Goal: Navigation & Orientation: Find specific page/section

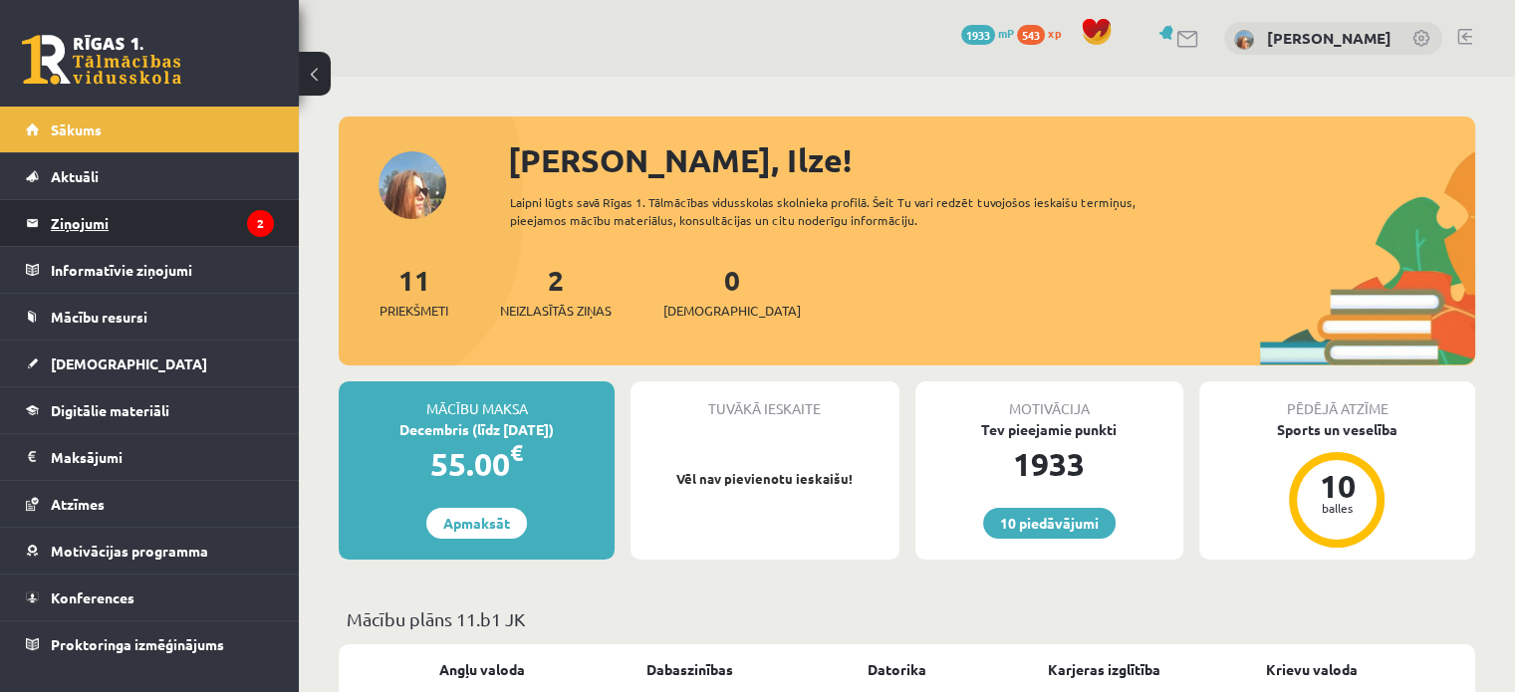
click at [191, 236] on legend "Ziņojumi 2" at bounding box center [162, 223] width 223 height 46
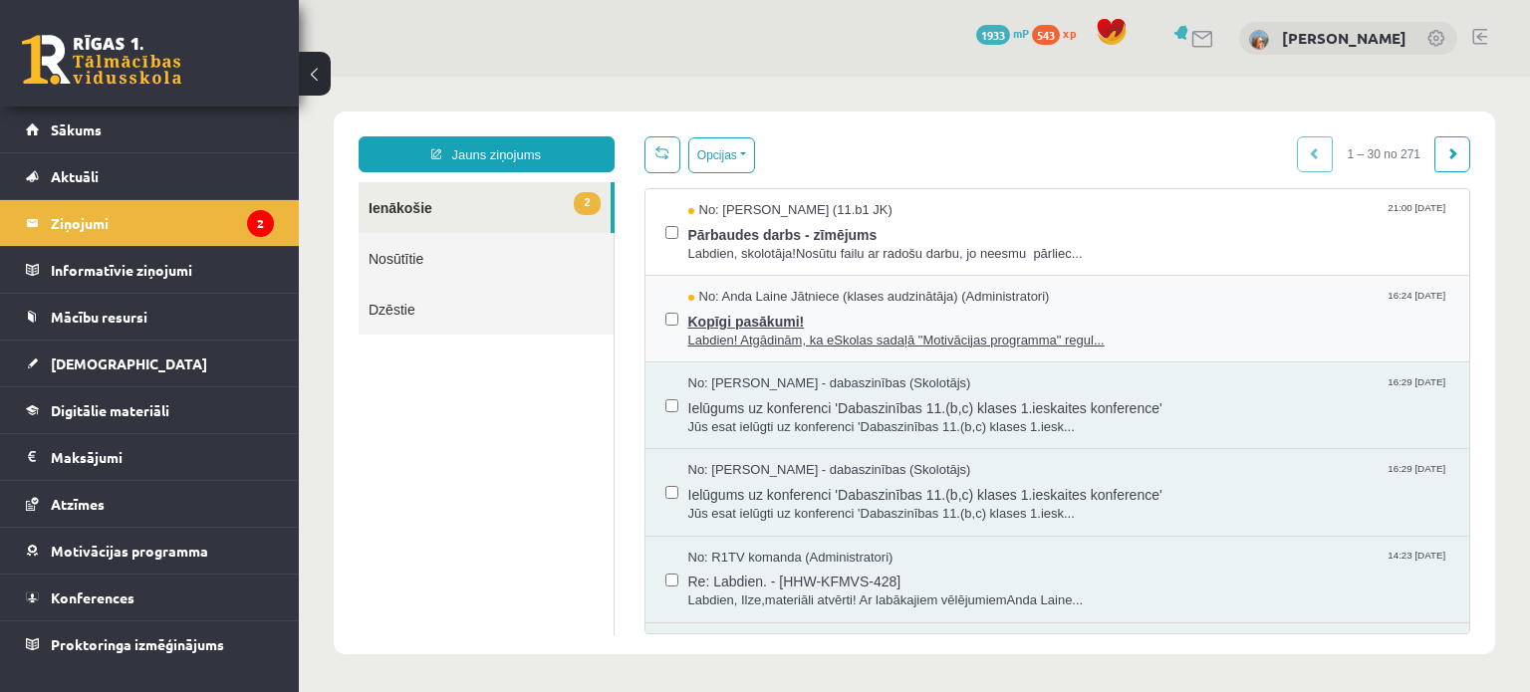
click at [752, 335] on span "Labdien! Atgādinām, ka eSkolas sadaļā "Motivācijas programma" regul..." at bounding box center [1069, 341] width 762 height 19
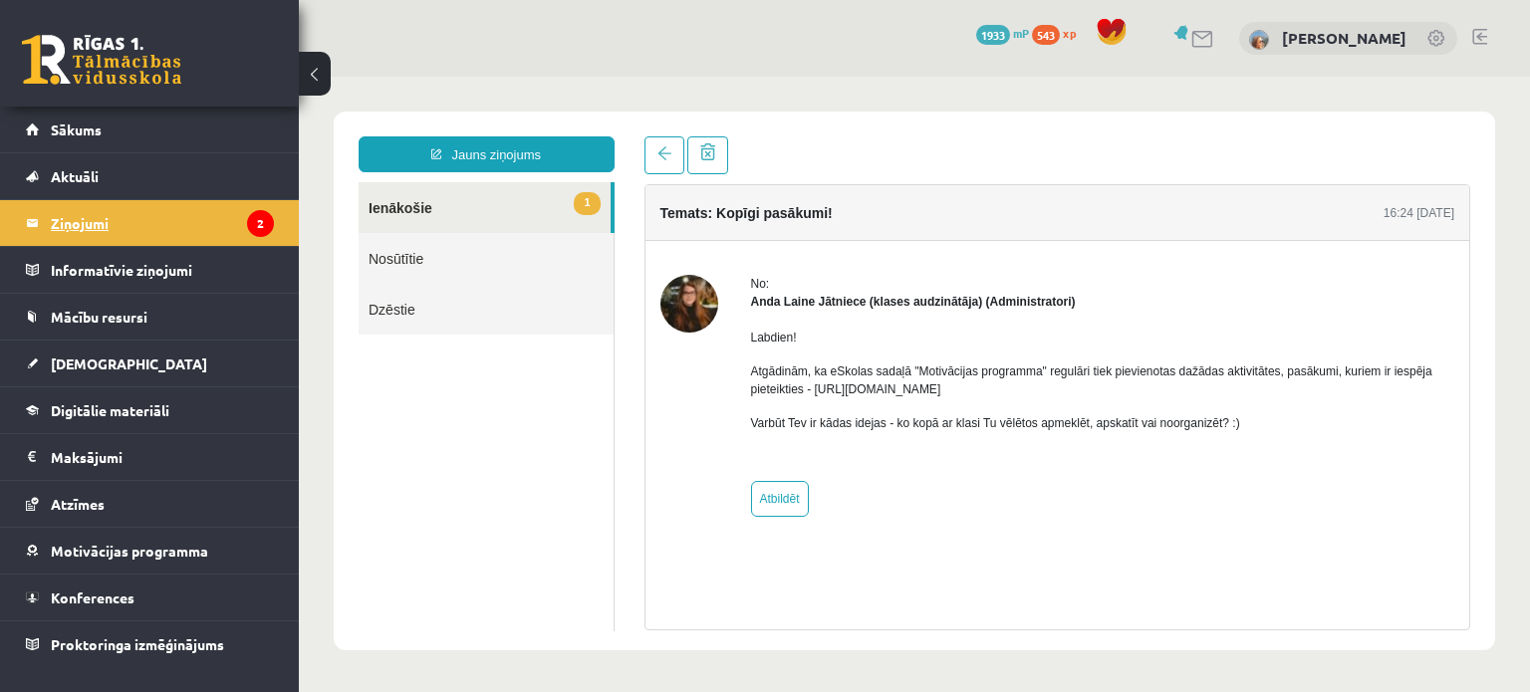
click at [157, 213] on legend "Ziņojumi 2" at bounding box center [162, 223] width 223 height 46
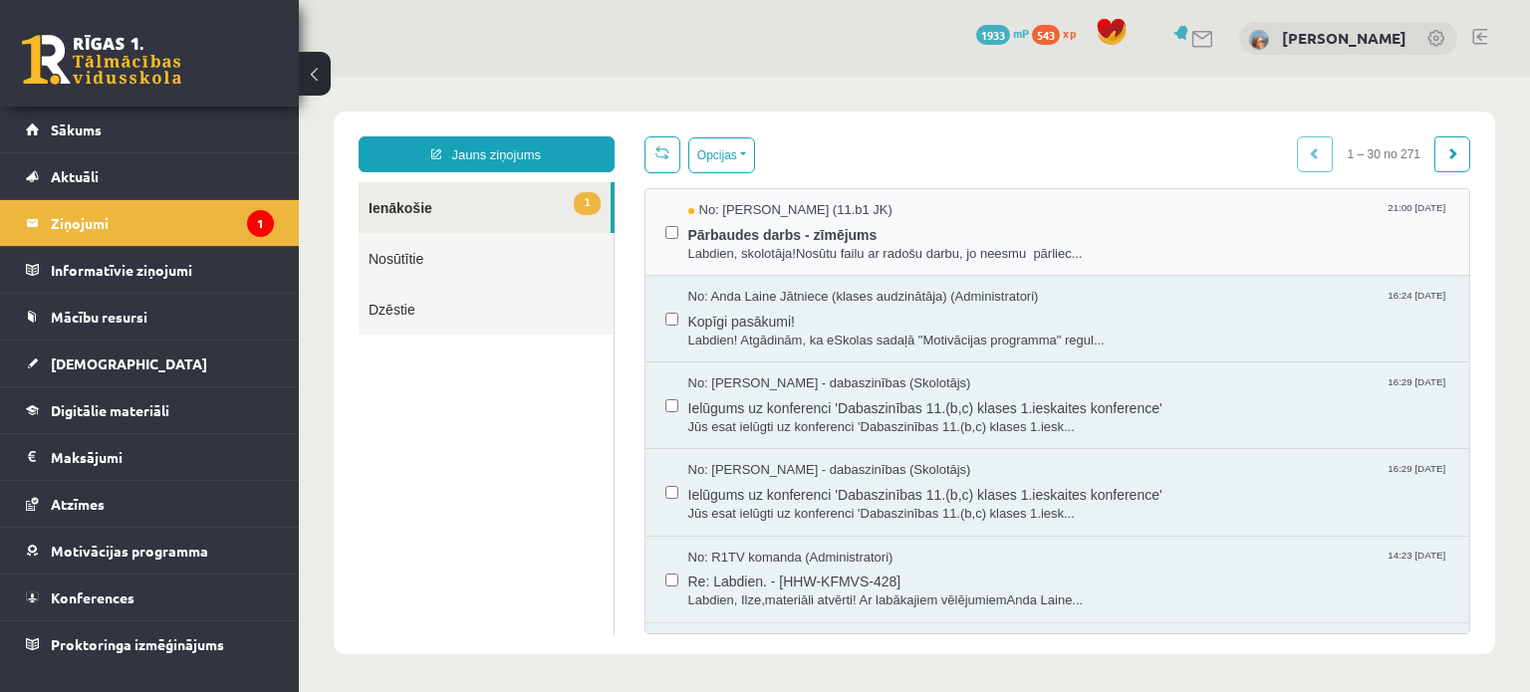
click at [763, 265] on div "No: Nestors Džondžua (11.b1 JK) 21:00 15/10/2025 Pārbaudes darbs - zīmējums Lab…" at bounding box center [1058, 232] width 825 height 87
click at [768, 246] on span "Labdien, skolotāja!Nosūtu failu ar radošu darbu, jo neesmu pārliec..." at bounding box center [1069, 254] width 762 height 19
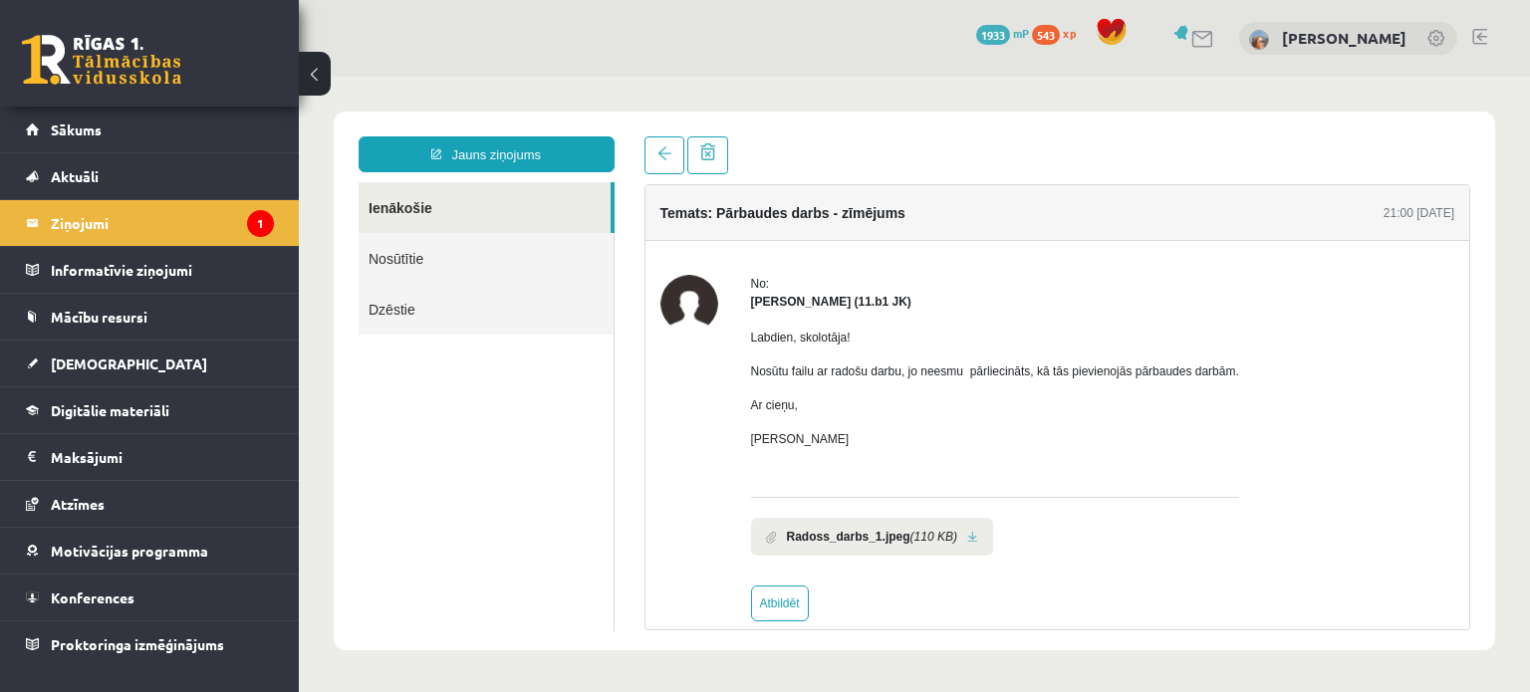
click at [967, 539] on link at bounding box center [972, 537] width 11 height 13
click at [133, 409] on span "Digitālie materiāli" at bounding box center [110, 411] width 119 height 18
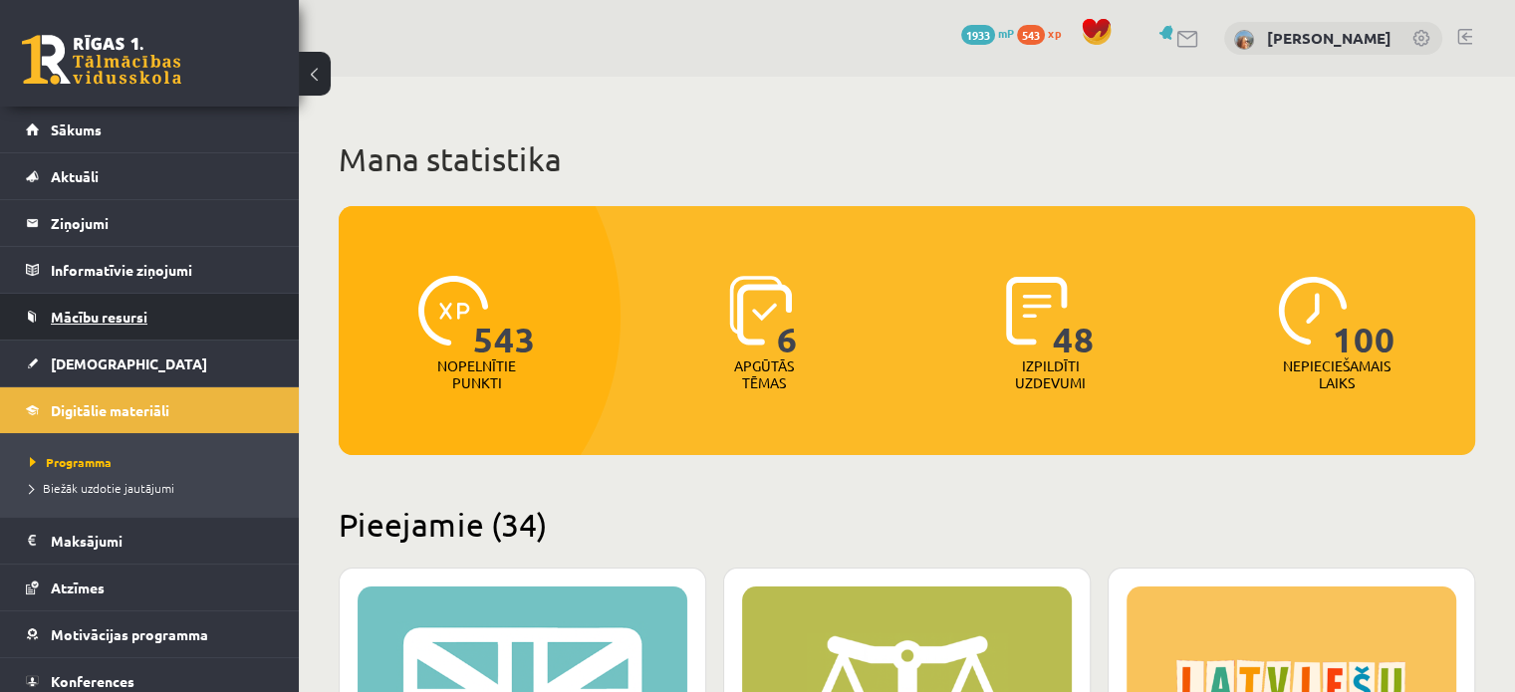
click at [112, 319] on span "Mācību resursi" at bounding box center [99, 317] width 97 height 18
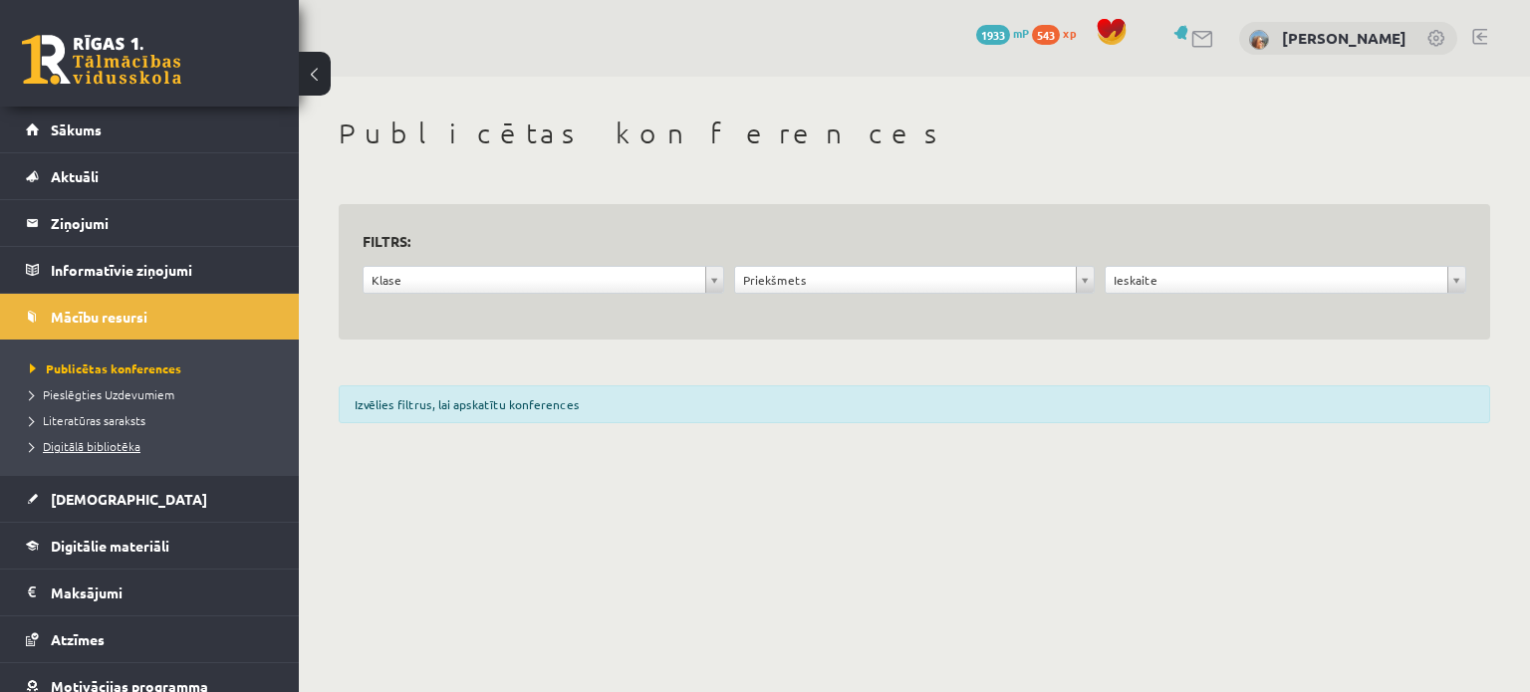
click at [111, 448] on span "Digitālā bibliotēka" at bounding box center [85, 446] width 111 height 16
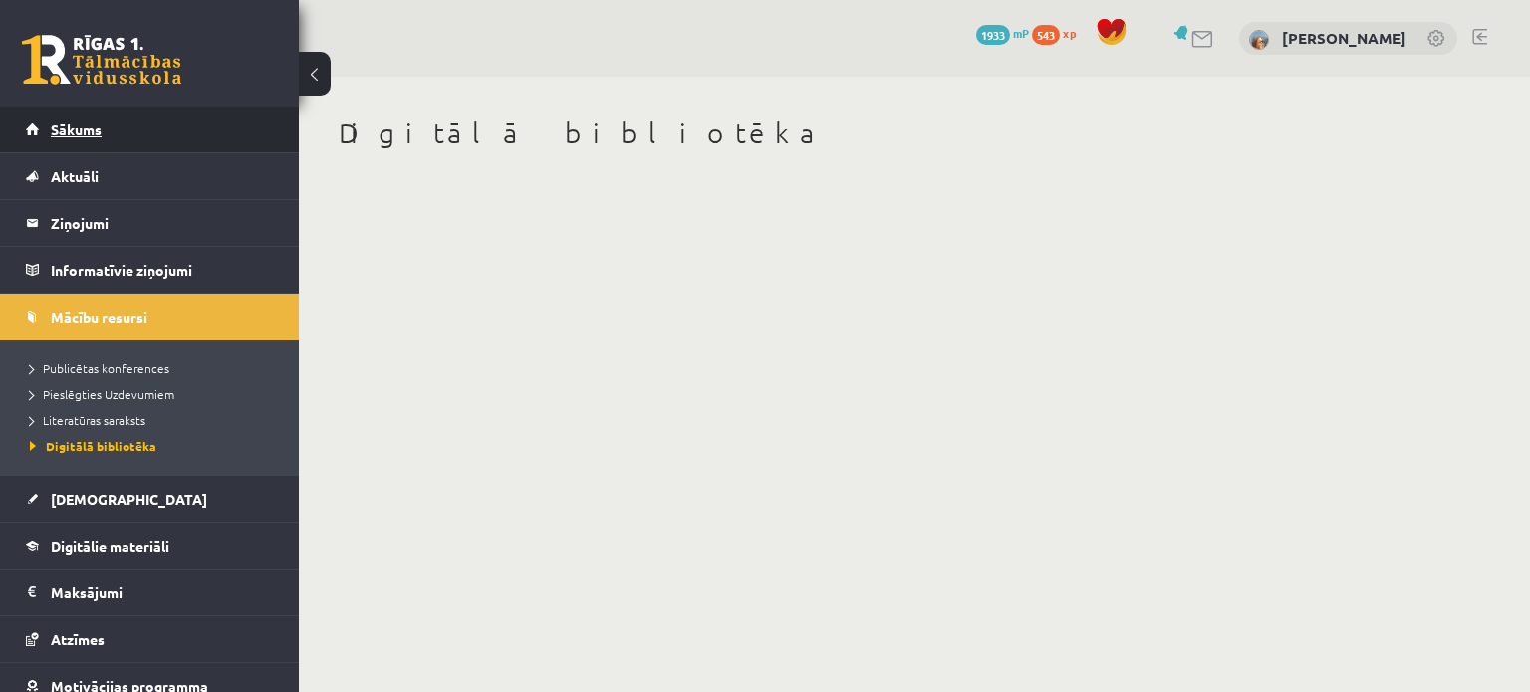
click at [135, 131] on link "Sākums" at bounding box center [150, 130] width 248 height 46
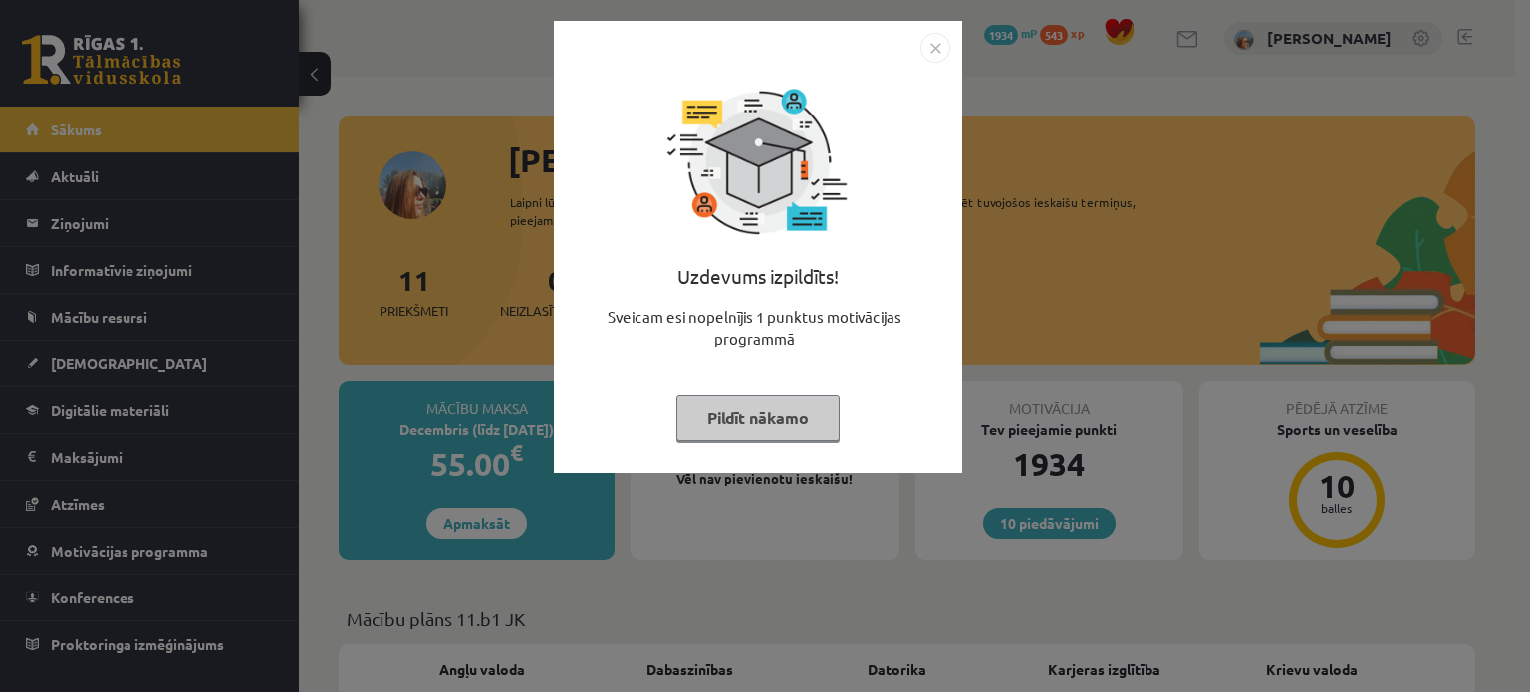
click at [735, 413] on button "Pildīt nākamo" at bounding box center [758, 419] width 163 height 46
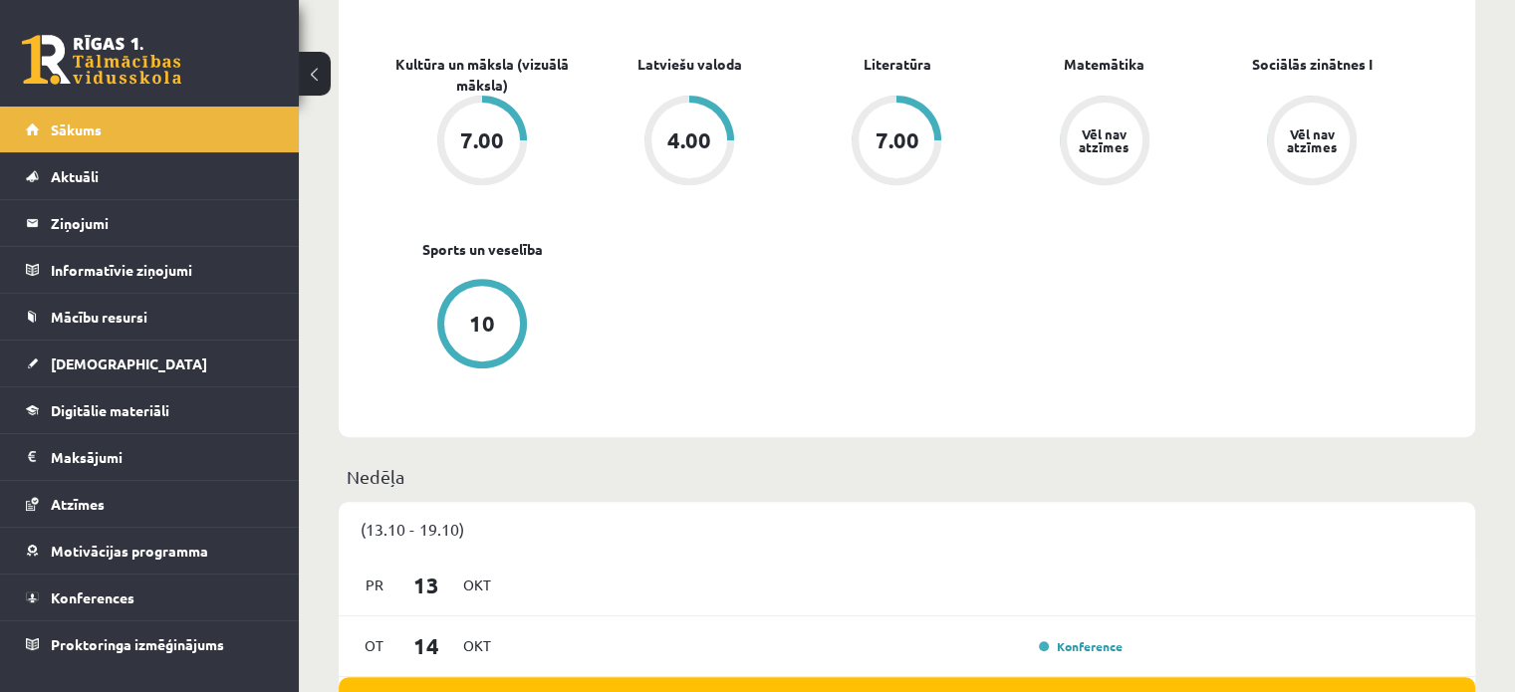
scroll to position [797, 0]
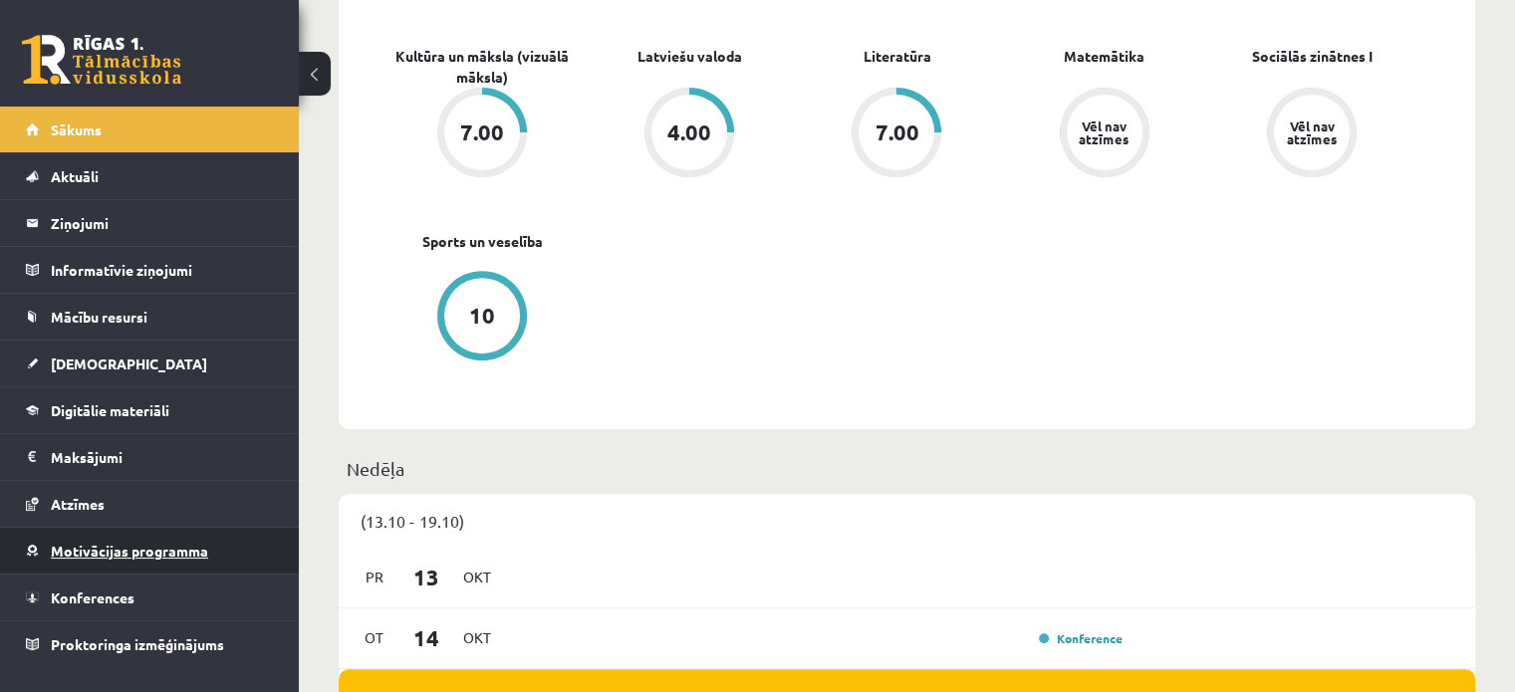
click at [161, 553] on span "Motivācijas programma" at bounding box center [129, 551] width 157 height 18
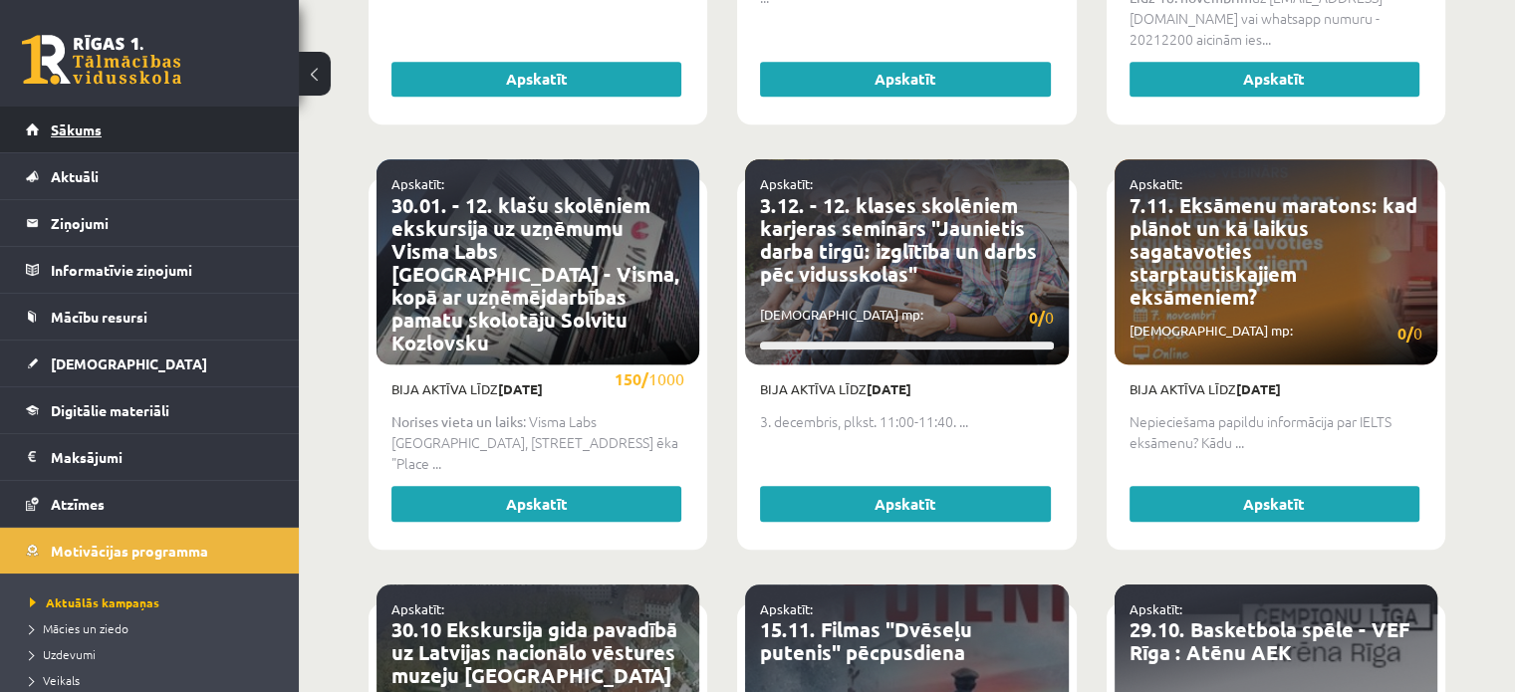
click at [163, 144] on link "Sākums" at bounding box center [150, 130] width 248 height 46
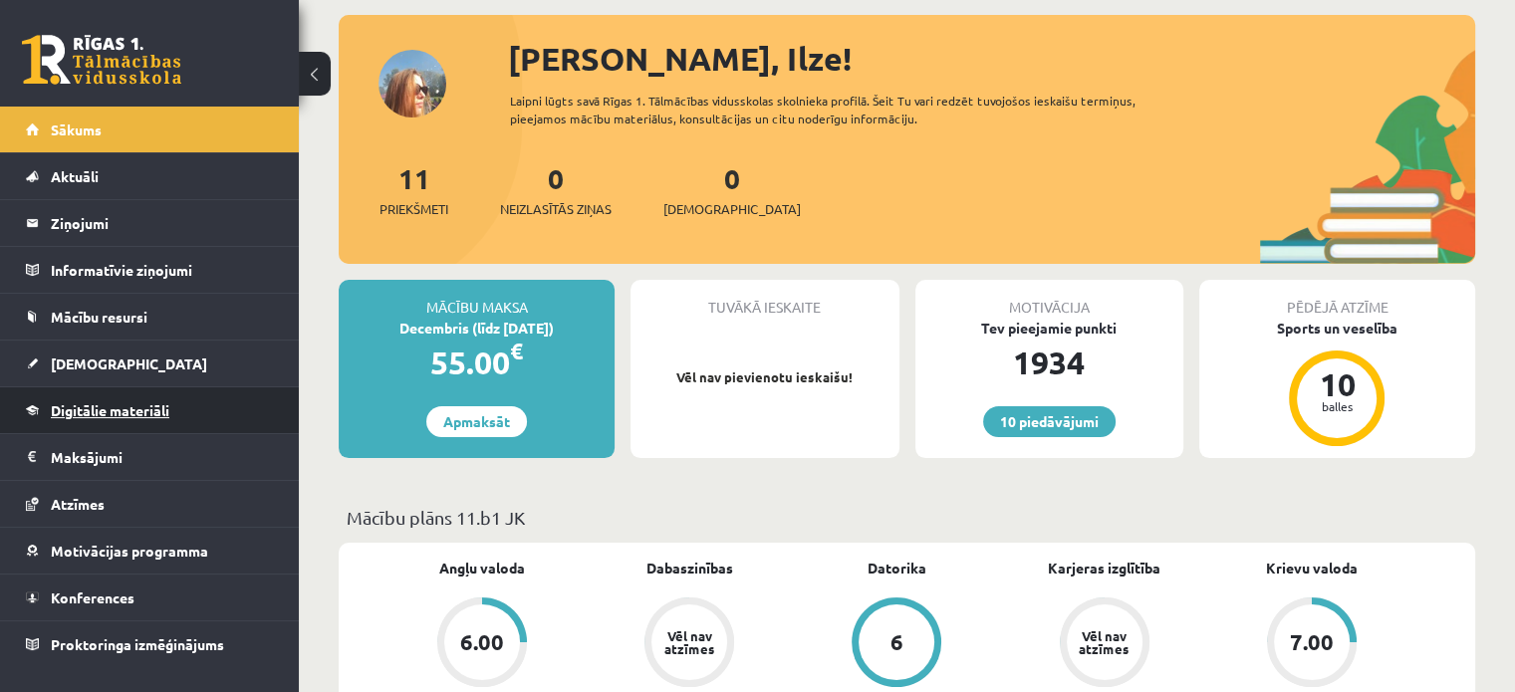
scroll to position [399, 0]
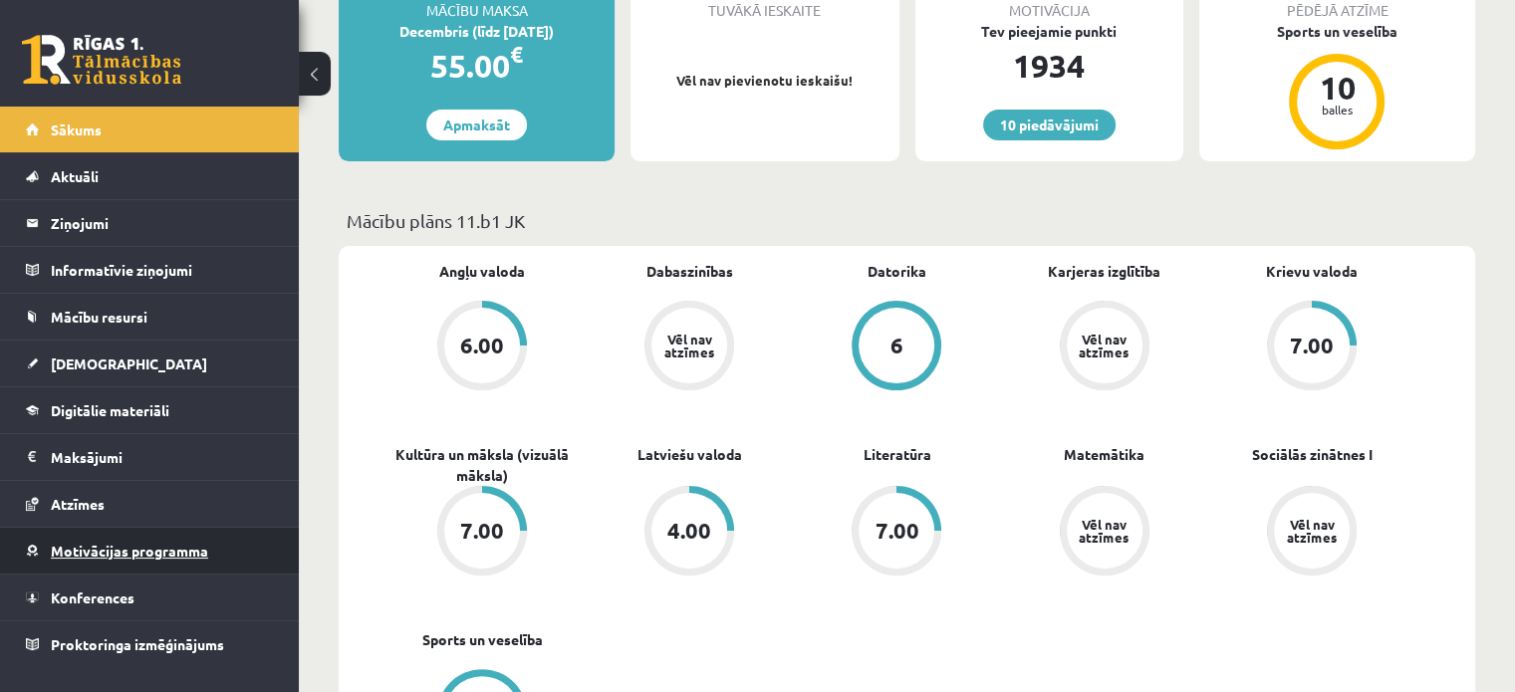
click at [100, 568] on link "Motivācijas programma" at bounding box center [150, 551] width 248 height 46
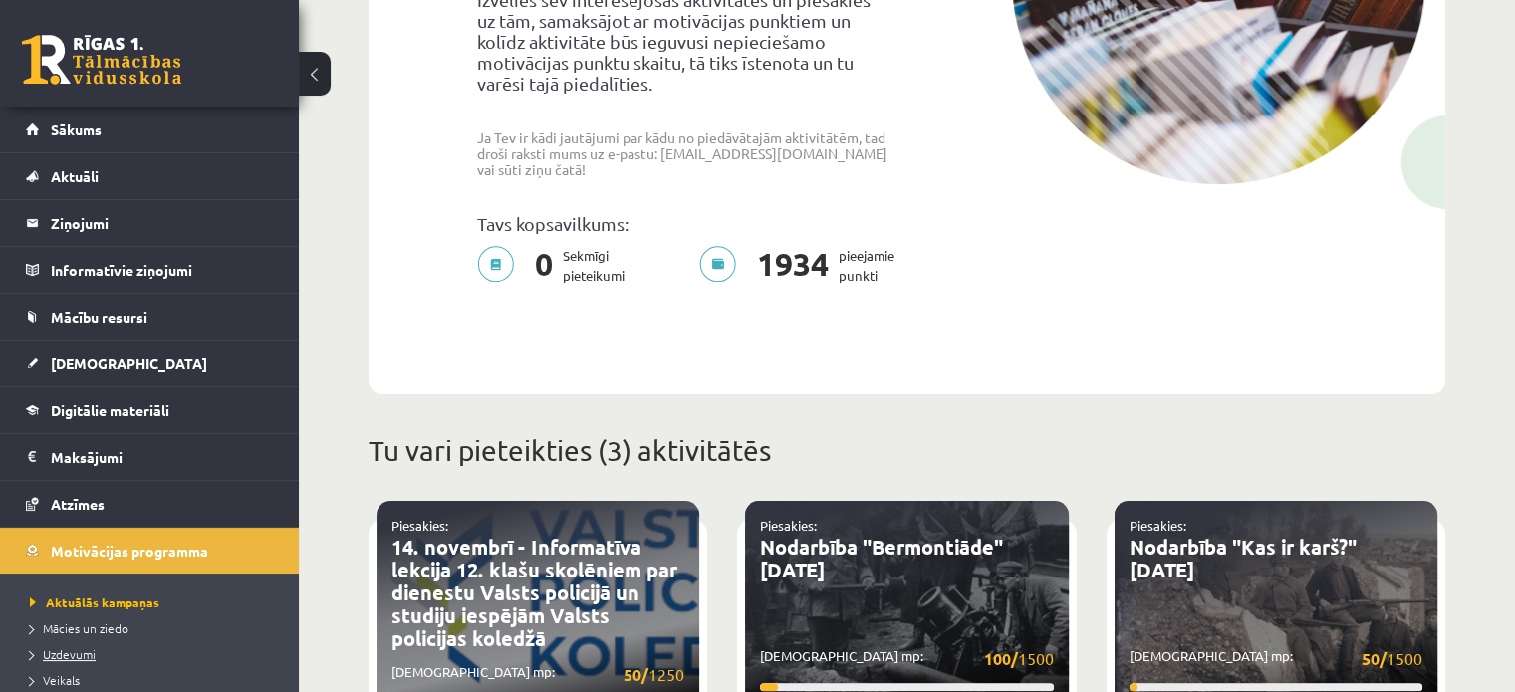
click at [84, 657] on span "Uzdevumi" at bounding box center [63, 655] width 66 height 16
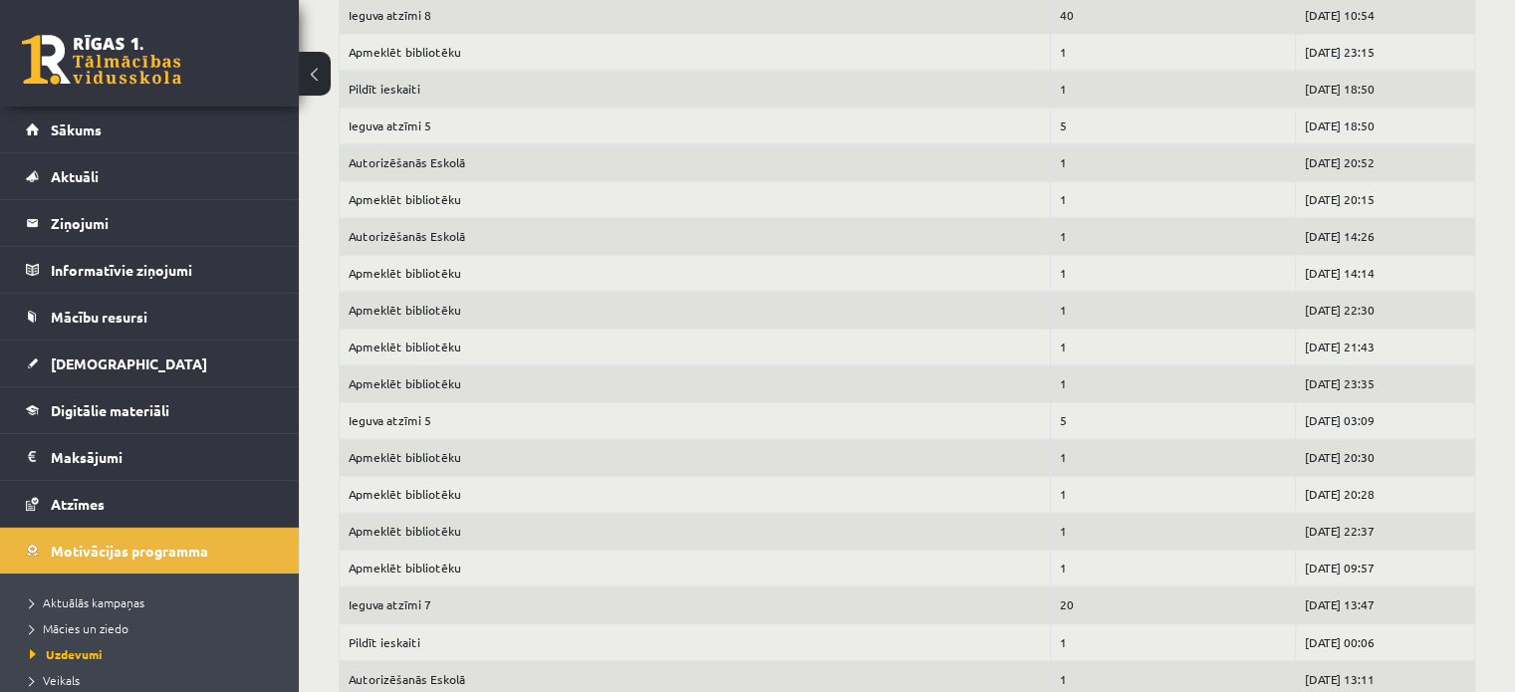
scroll to position [2690, 0]
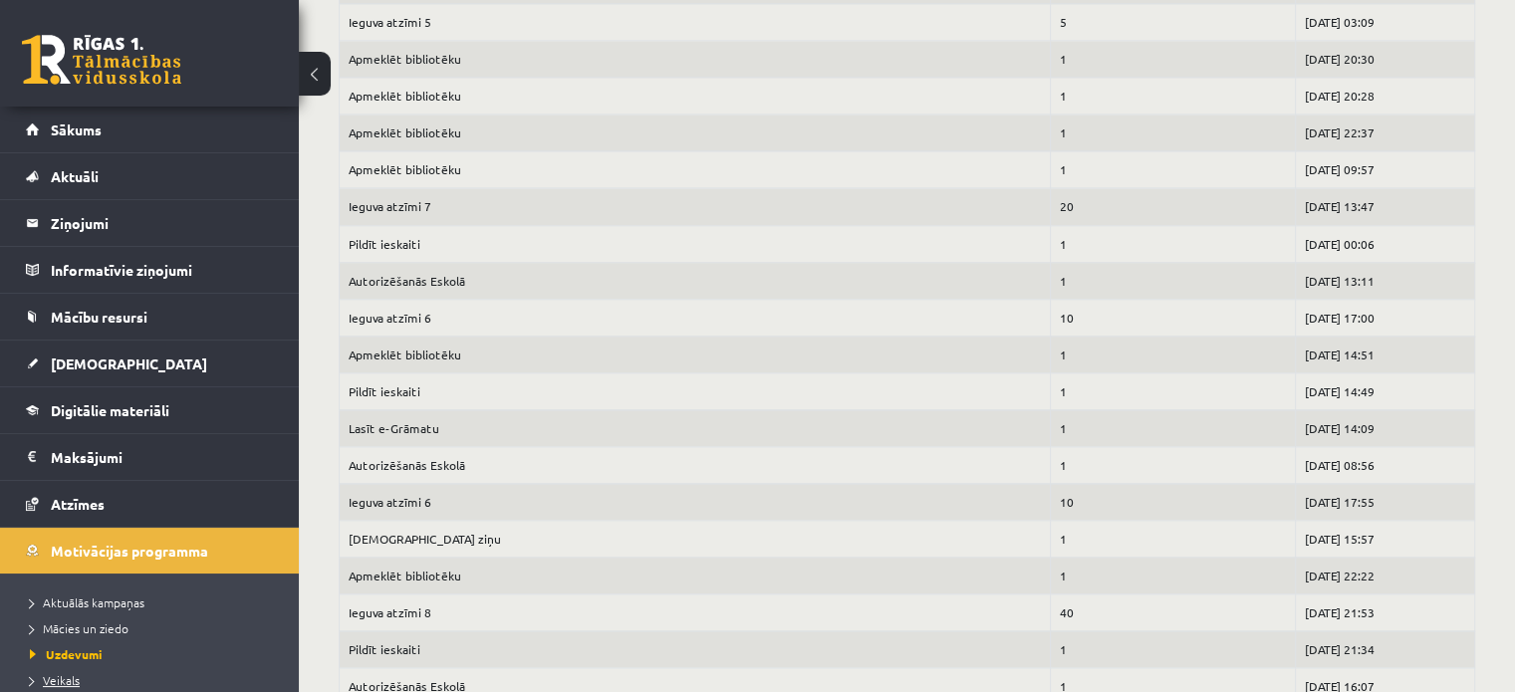
click at [64, 677] on span "Veikals" at bounding box center [55, 681] width 50 height 16
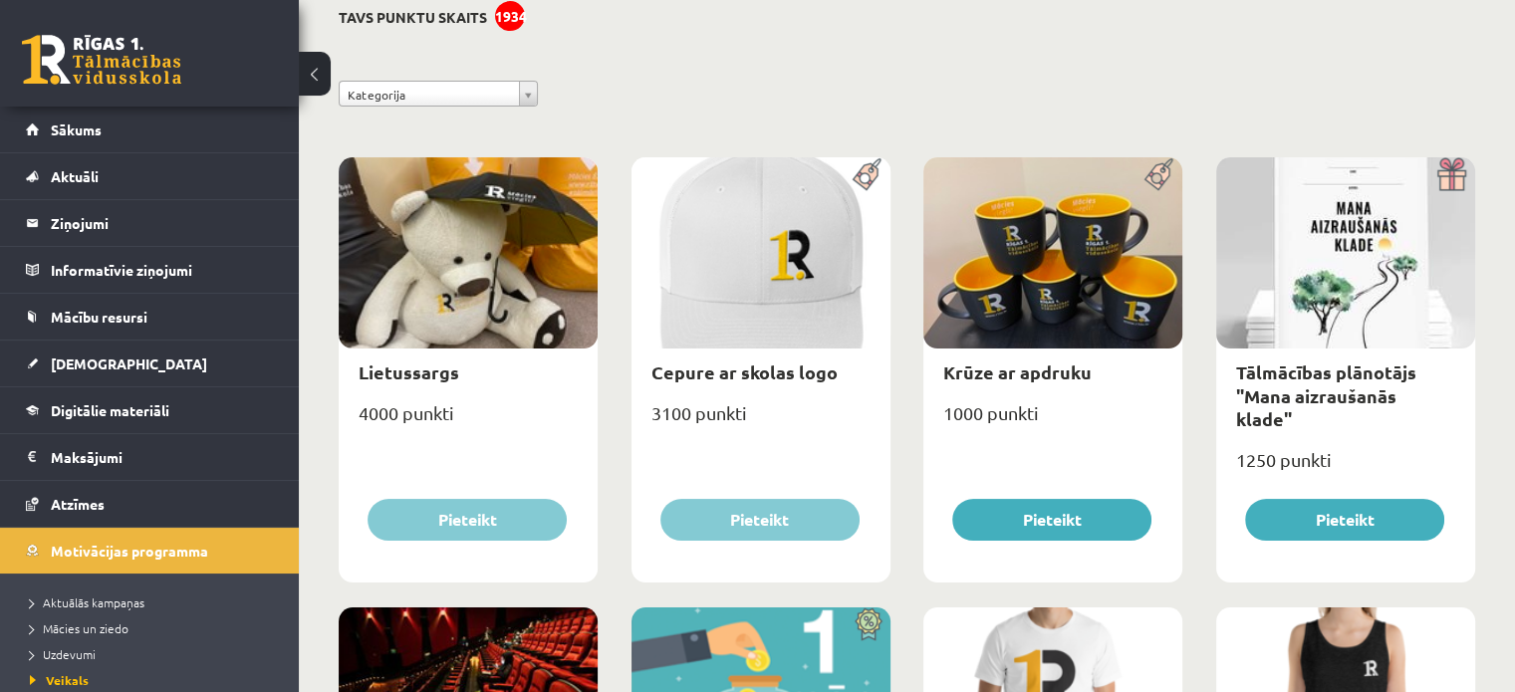
scroll to position [77, 0]
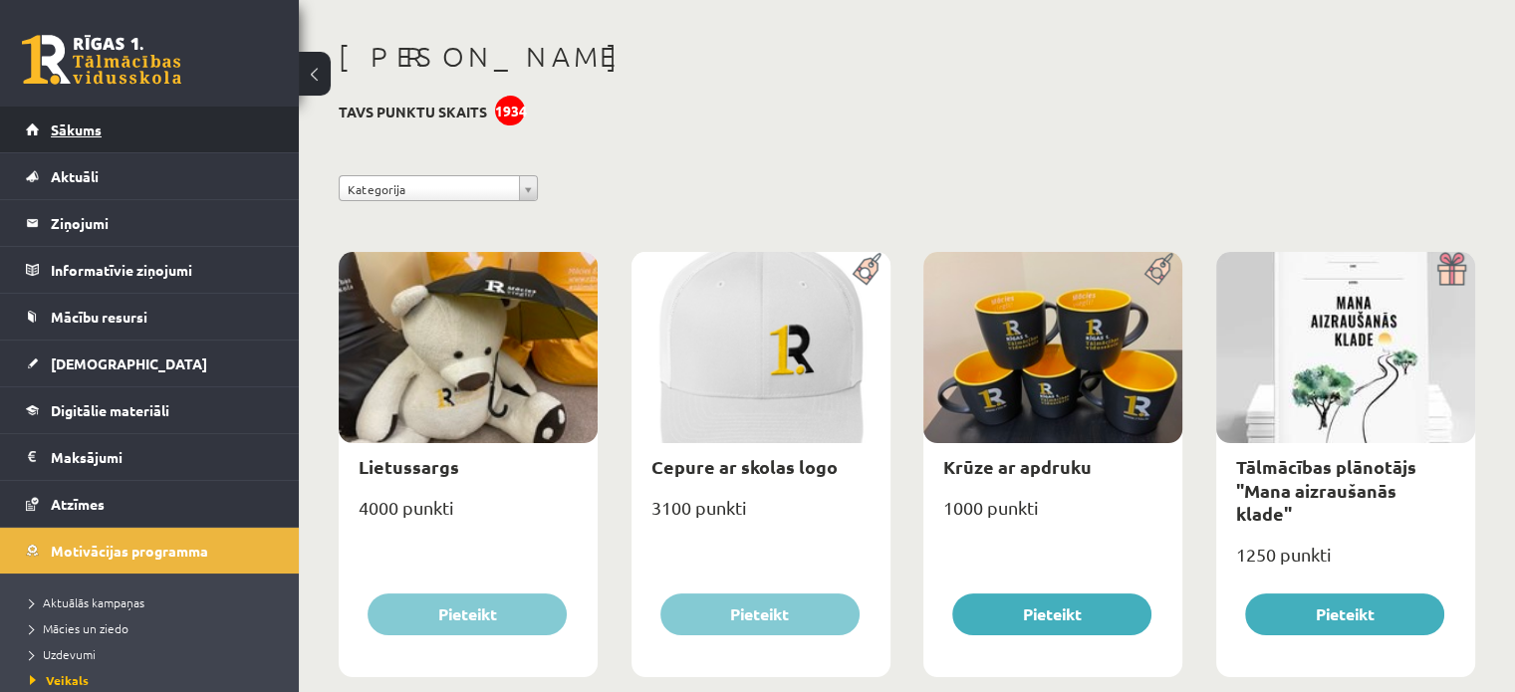
click at [190, 126] on link "Sākums" at bounding box center [150, 130] width 248 height 46
